Goal: Information Seeking & Learning: Find specific fact

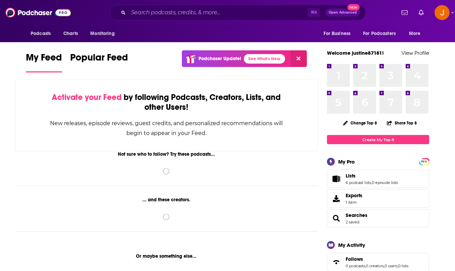
click at [143, 9] on input "Search podcasts, credits, & more..." at bounding box center [217, 12] width 179 height 11
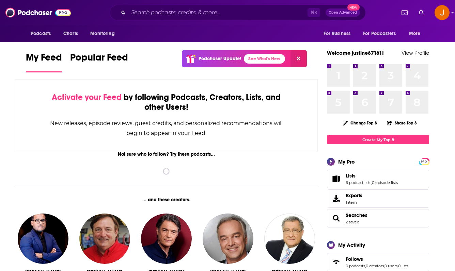
click at [140, 15] on input "Search podcasts, credits, & more..." at bounding box center [217, 12] width 179 height 11
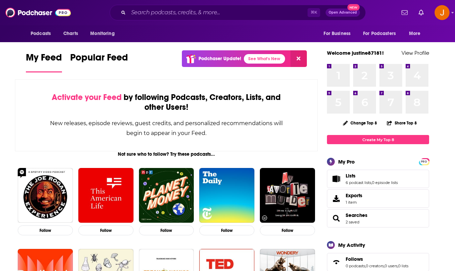
click at [140, 15] on input "Search podcasts, credits, & more..." at bounding box center [217, 12] width 179 height 11
click at [216, 18] on div "⌘ K Open Advanced New" at bounding box center [238, 13] width 256 height 16
click at [212, 12] on input "Search podcasts, credits, & more..." at bounding box center [217, 12] width 179 height 11
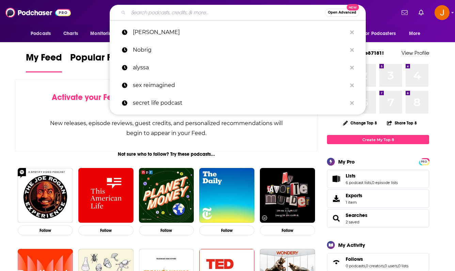
paste input "[PERSON_NAME] Inside of You Podcast,"
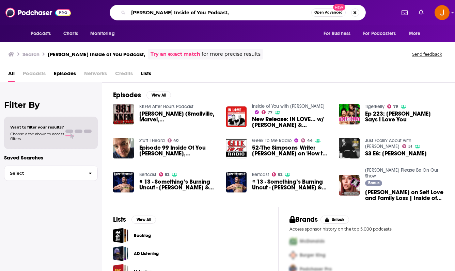
drag, startPoint x: 188, startPoint y: 12, endPoint x: 141, endPoint y: 6, distance: 47.4
click at [142, 7] on input "[PERSON_NAME] Inside of You Podcast," at bounding box center [219, 12] width 183 height 11
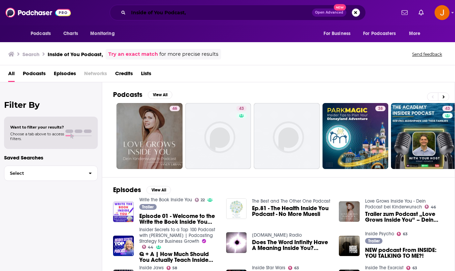
click at [205, 14] on input "Inside of You Podcast," at bounding box center [219, 12] width 183 height 11
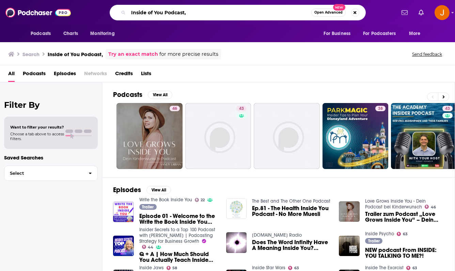
click at [196, 12] on input "Inside of You Podcast," at bounding box center [219, 12] width 183 height 11
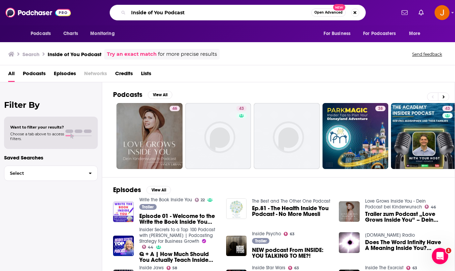
drag, startPoint x: 201, startPoint y: 13, endPoint x: 117, endPoint y: -3, distance: 85.5
click at [117, 0] on html "Podcasts Charts Monitoring Inside of You Podcast Open Advanced New For Business…" at bounding box center [227, 135] width 455 height 271
paste input "[PERSON_NAME] Inside of You Podcast,"
type input "[PERSON_NAME]"
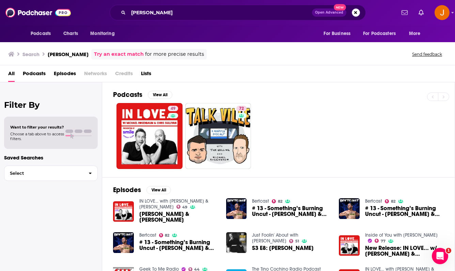
scroll to position [31, 0]
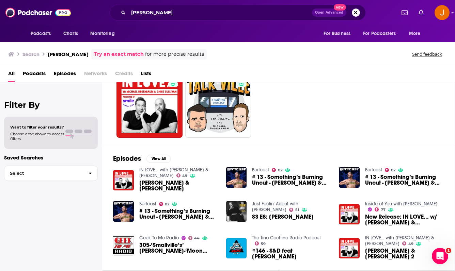
click at [171, 182] on span "[PERSON_NAME] & [PERSON_NAME]" at bounding box center [178, 186] width 79 height 12
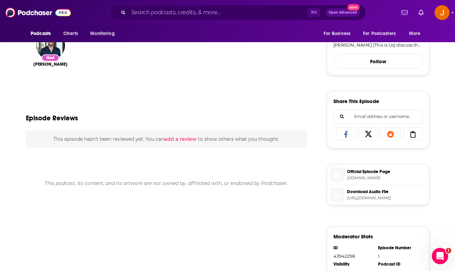
scroll to position [56, 0]
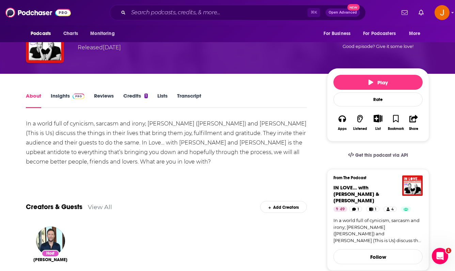
click at [62, 96] on link "Insights" at bounding box center [68, 101] width 34 height 16
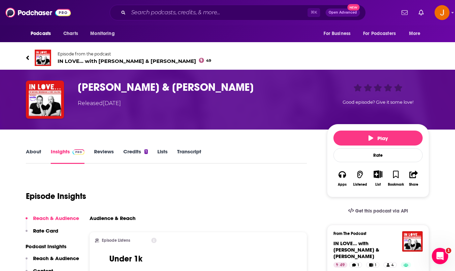
scroll to position [55, 0]
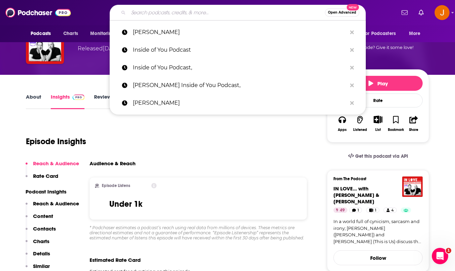
click at [193, 11] on input "Search podcasts, credits, & more..." at bounding box center [226, 12] width 196 height 11
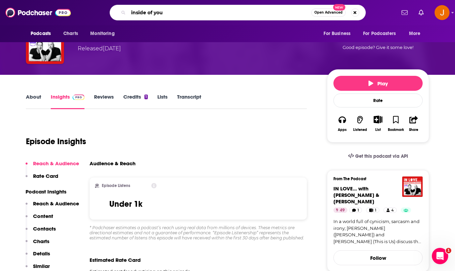
type input "inside of you"
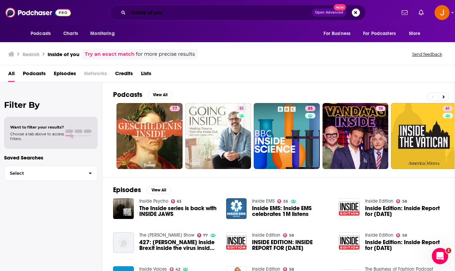
click at [209, 16] on input "inside of you" at bounding box center [219, 12] width 183 height 11
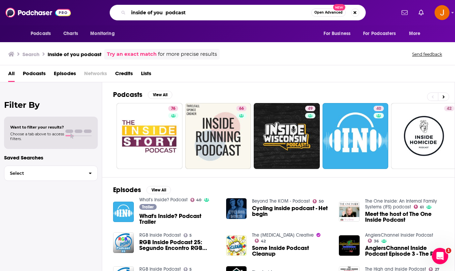
drag, startPoint x: 195, startPoint y: 12, endPoint x: 118, endPoint y: 7, distance: 76.7
click at [118, 7] on div "inside of you podcast Open Advanced New" at bounding box center [238, 13] width 256 height 16
paste input "Inside of You with [PERSON_NAME]"
type input "Inside of You with [PERSON_NAME]"
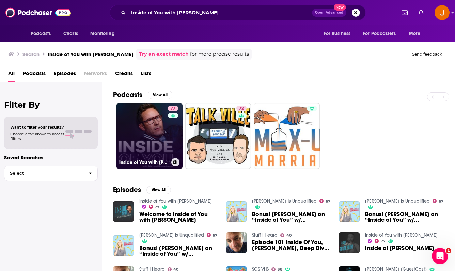
click at [156, 143] on link "77 Inside of You with [PERSON_NAME]" at bounding box center [149, 136] width 66 height 66
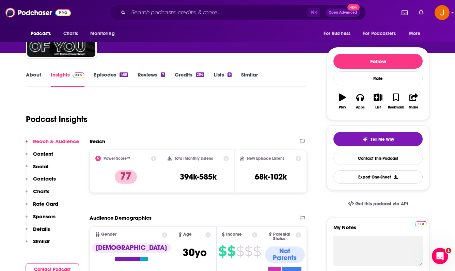
scroll to position [66, 0]
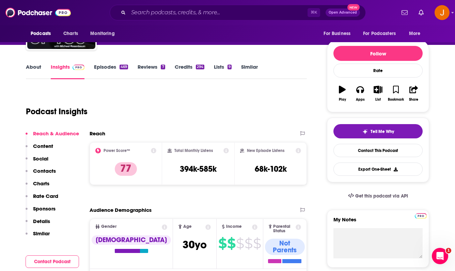
click at [50, 175] on button "Contacts" at bounding box center [41, 174] width 30 height 13
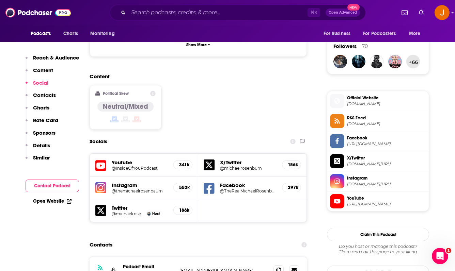
scroll to position [505, 0]
